Goal: Information Seeking & Learning: Learn about a topic

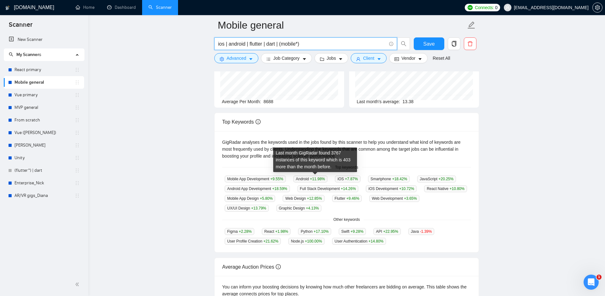
scroll to position [79, 0]
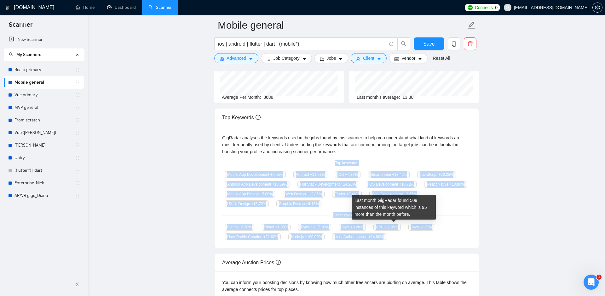
drag, startPoint x: 334, startPoint y: 161, endPoint x: 401, endPoint y: 236, distance: 101.1
click at [401, 236] on div "GigRadar analyses the keywords used in the jobs found by this scanner to help y…" at bounding box center [347, 188] width 264 height 122
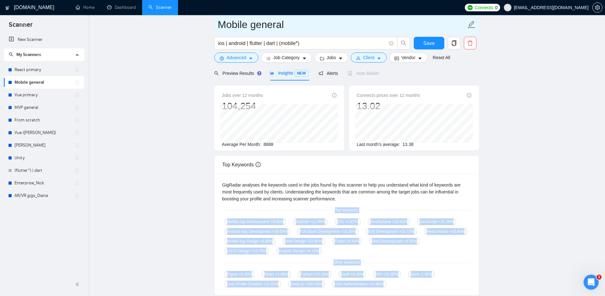
scroll to position [20, 0]
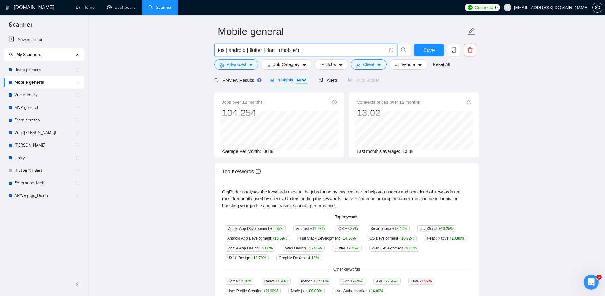
drag, startPoint x: 310, startPoint y: 52, endPoint x: 213, endPoint y: 52, distance: 96.7
click at [213, 53] on div "ios | android | flutter | dart | (mobile*)" at bounding box center [312, 52] width 198 height 16
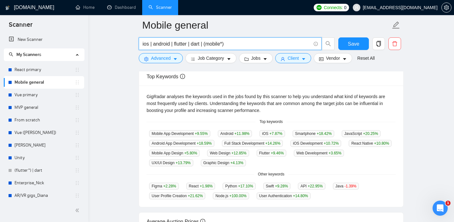
scroll to position [116, 0]
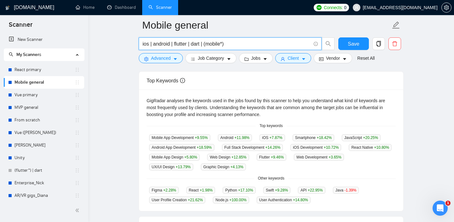
click at [421, 122] on main "Mobile general ios | android | flutter | dart | (mobile*) Save Advanced Job Cat…" at bounding box center [270, 123] width 345 height 427
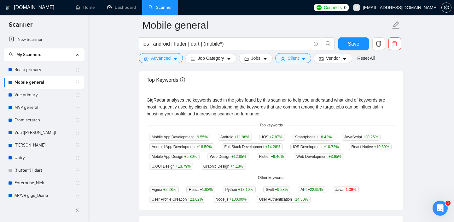
scroll to position [115, 0]
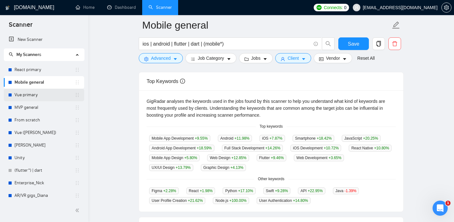
click at [33, 97] on link "Vue primary" at bounding box center [44, 95] width 60 height 13
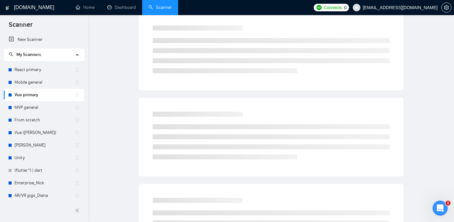
scroll to position [8, 0]
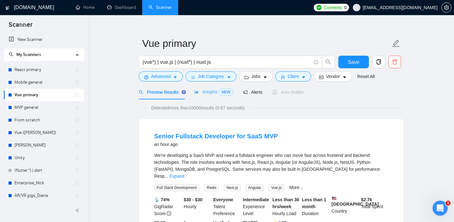
click at [219, 97] on div "Insights NEW" at bounding box center [213, 92] width 38 height 15
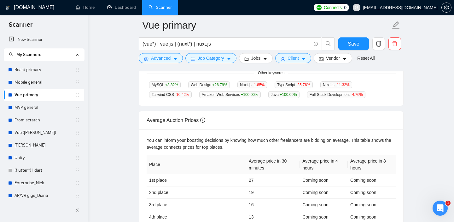
scroll to position [212, 0]
drag, startPoint x: 19, startPoint y: 108, endPoint x: 30, endPoint y: 110, distance: 10.5
click at [19, 108] on link "MVP general" at bounding box center [44, 107] width 60 height 13
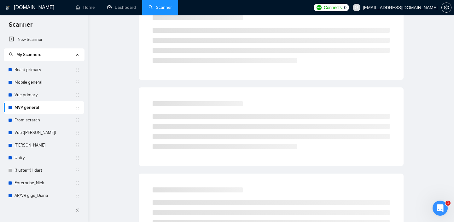
scroll to position [8, 0]
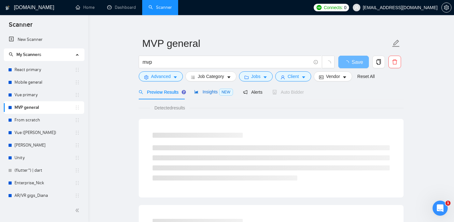
click at [214, 91] on span "Insights NEW" at bounding box center [213, 91] width 38 height 5
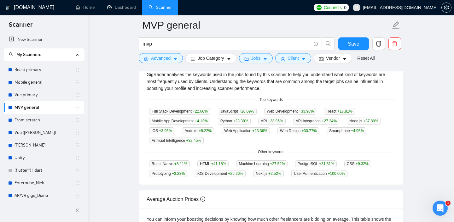
scroll to position [141, 0]
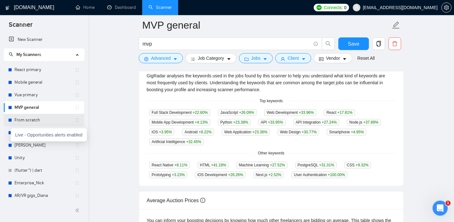
click at [30, 122] on link "From scratch" at bounding box center [44, 120] width 60 height 13
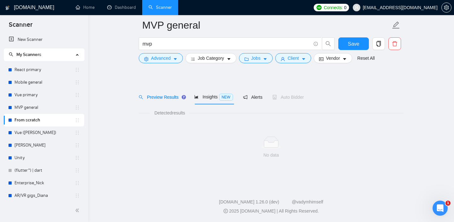
scroll to position [8, 0]
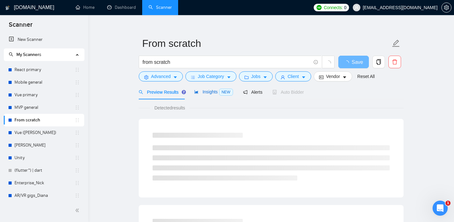
click at [204, 92] on span "Insights NEW" at bounding box center [213, 91] width 38 height 5
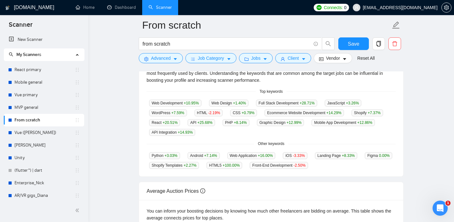
scroll to position [3, 0]
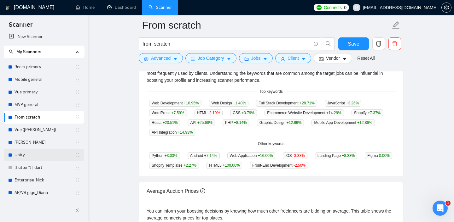
click at [37, 157] on link "Unity" at bounding box center [44, 155] width 60 height 13
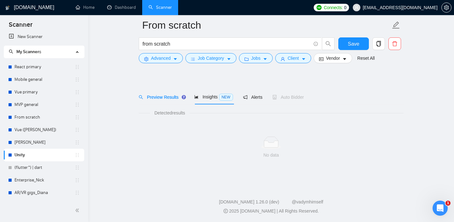
scroll to position [8, 0]
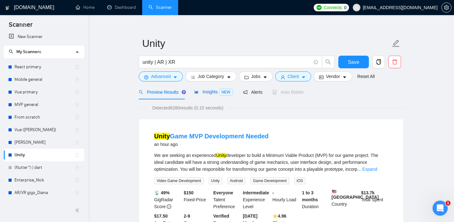
click at [220, 94] on span "NEW" at bounding box center [226, 92] width 14 height 7
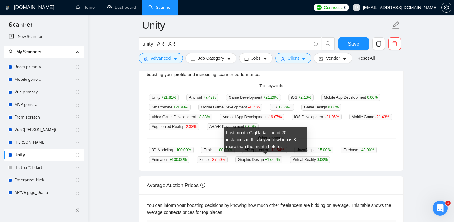
scroll to position [153, 0]
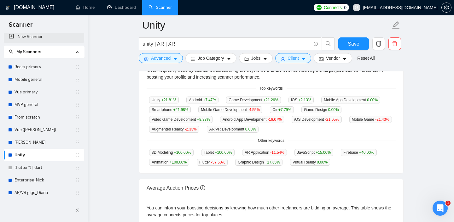
click at [37, 37] on link "New Scanner" at bounding box center [44, 37] width 70 height 13
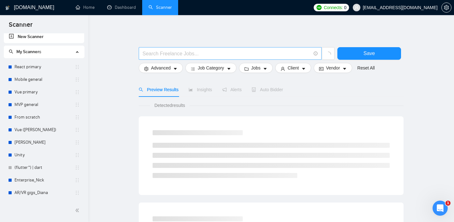
click at [218, 54] on input "text" at bounding box center [226, 54] width 168 height 8
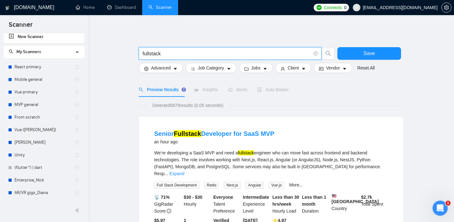
click at [163, 90] on span "Preview Results" at bounding box center [161, 89] width 45 height 5
click at [168, 52] on input "fullstack" at bounding box center [226, 54] width 168 height 8
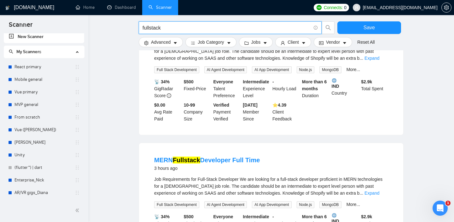
scroll to position [198, 0]
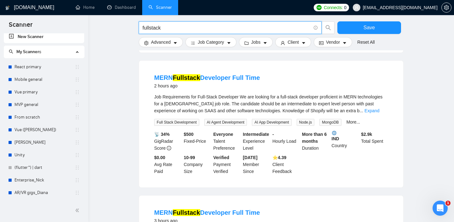
click at [150, 29] on input "fullstack" at bounding box center [226, 28] width 168 height 8
click at [167, 26] on input "fullstack" at bounding box center [226, 28] width 168 height 8
type input "fullstack*"
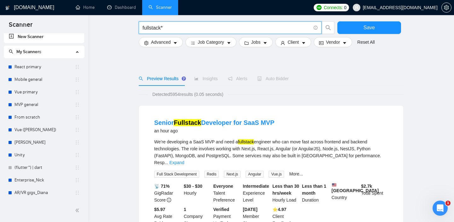
scroll to position [0, 0]
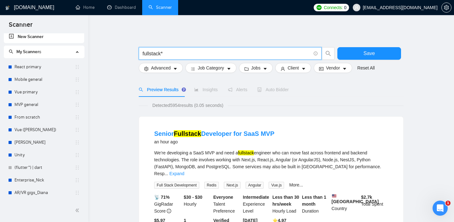
click at [171, 53] on input "fullstack*" at bounding box center [226, 54] width 168 height 8
click at [170, 53] on input "fullstack*" at bounding box center [226, 54] width 168 height 8
click at [31, 66] on link "React primary" at bounding box center [44, 67] width 60 height 13
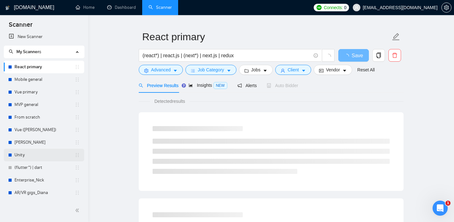
scroll to position [18, 0]
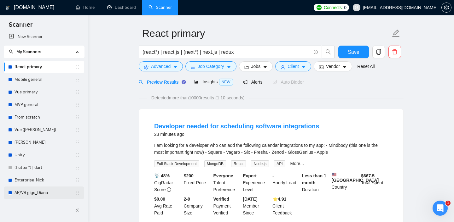
click at [30, 196] on link "AR/VR gigs_Diana" at bounding box center [44, 193] width 60 height 13
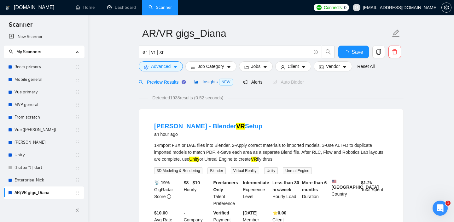
click at [213, 82] on span "Insights NEW" at bounding box center [213, 81] width 38 height 5
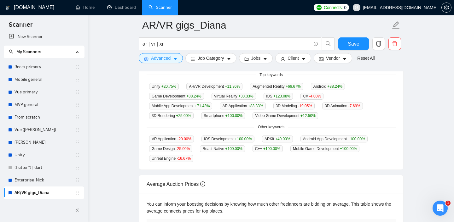
scroll to position [175, 0]
